Goal: Navigation & Orientation: Find specific page/section

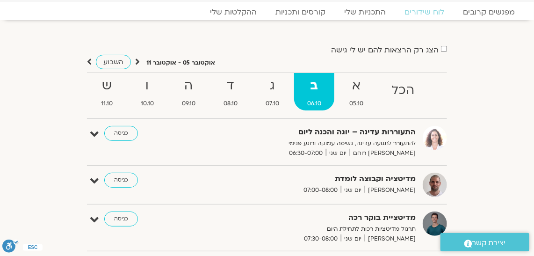
scroll to position [42, 0]
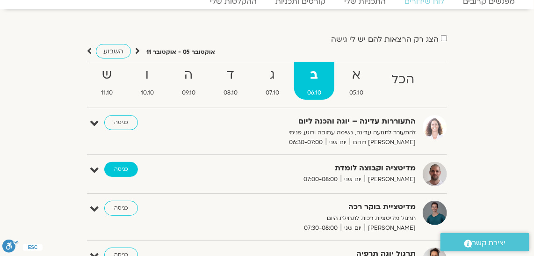
click at [127, 165] on link "כניסה" at bounding box center [121, 169] width 34 height 15
